Goal: Transaction & Acquisition: Obtain resource

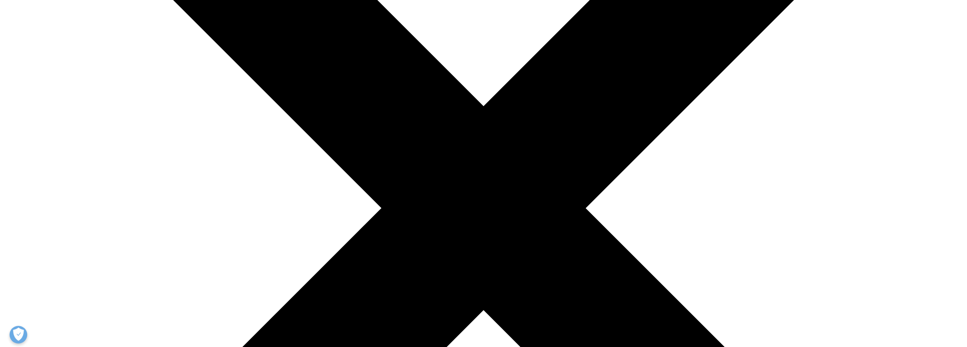
drag, startPoint x: 339, startPoint y: 168, endPoint x: 207, endPoint y: 182, distance: 132.2
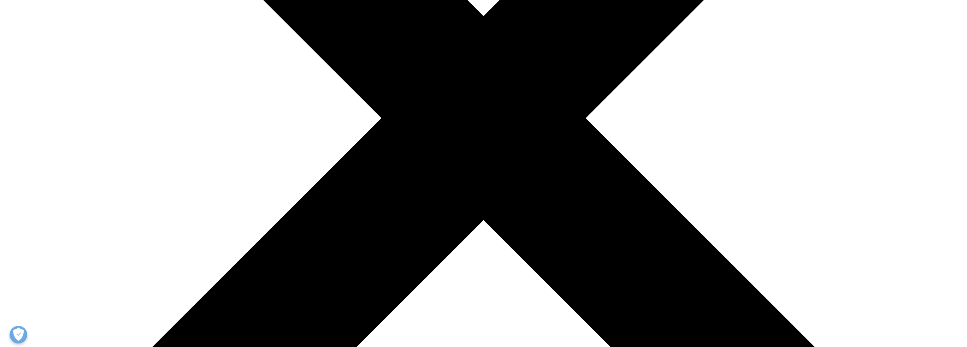
scroll to position [377, 0]
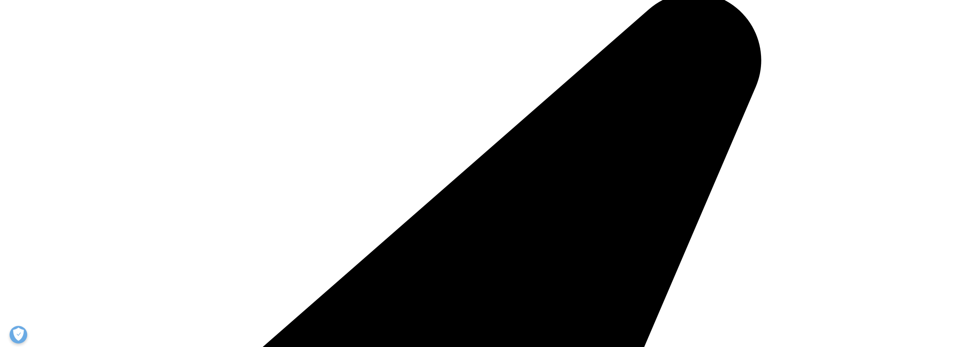
type input "John"
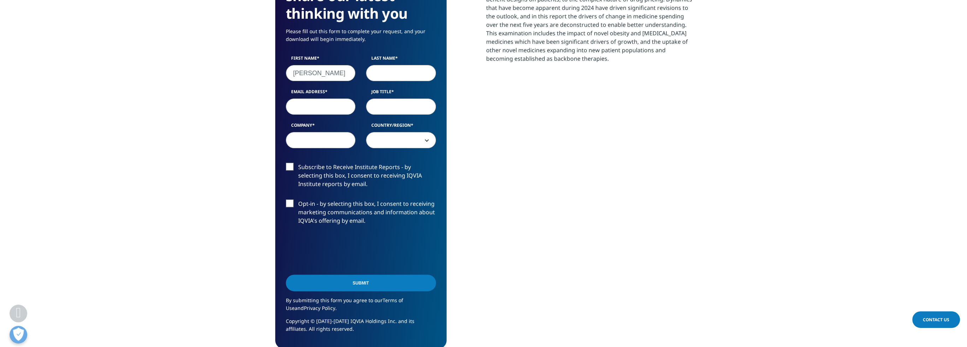
type input "Graziano"
type input "john.graziano@merck.com"
type input "Executive Director"
type input "Merck"
select select "[GEOGRAPHIC_DATA]"
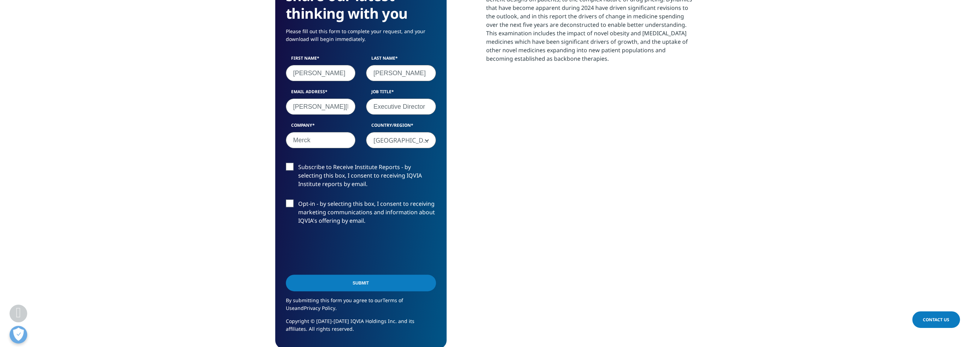
click at [315, 281] on input "Submit" at bounding box center [361, 283] width 150 height 17
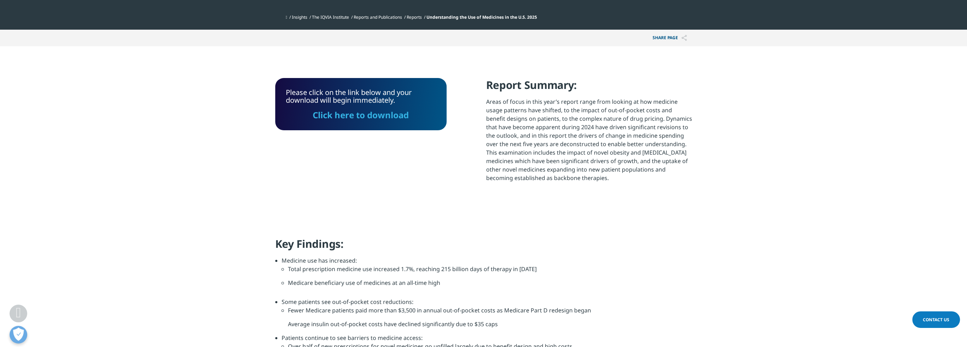
scroll to position [252, 0]
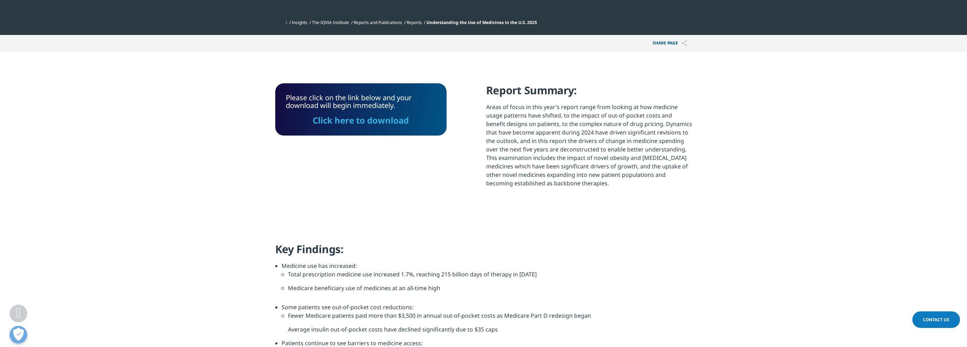
click at [352, 124] on link "Click here to download" at bounding box center [361, 121] width 96 height 12
